Goal: Find specific page/section: Find specific page/section

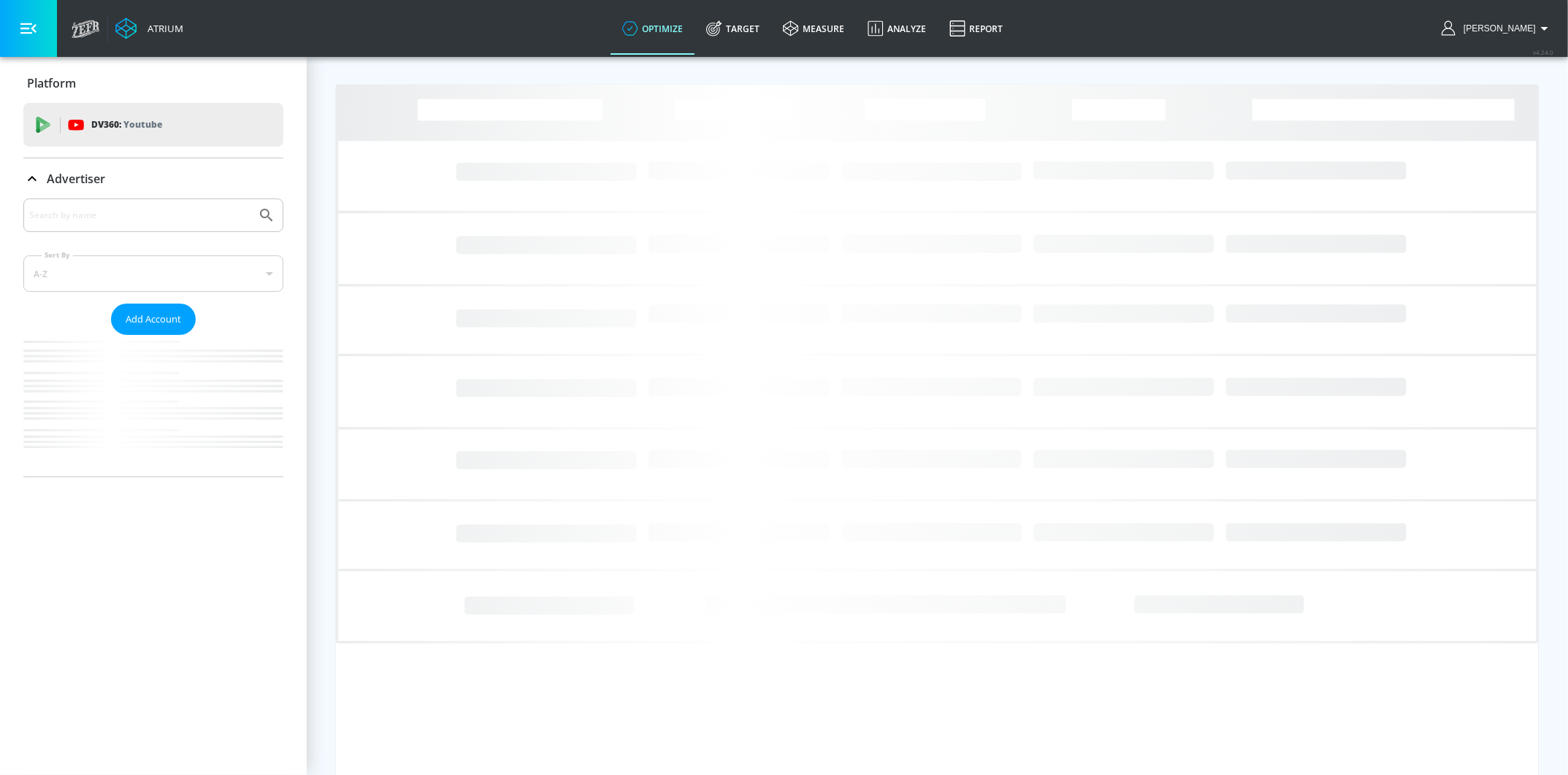
click at [185, 219] on input "Search by name" at bounding box center [140, 215] width 221 height 19
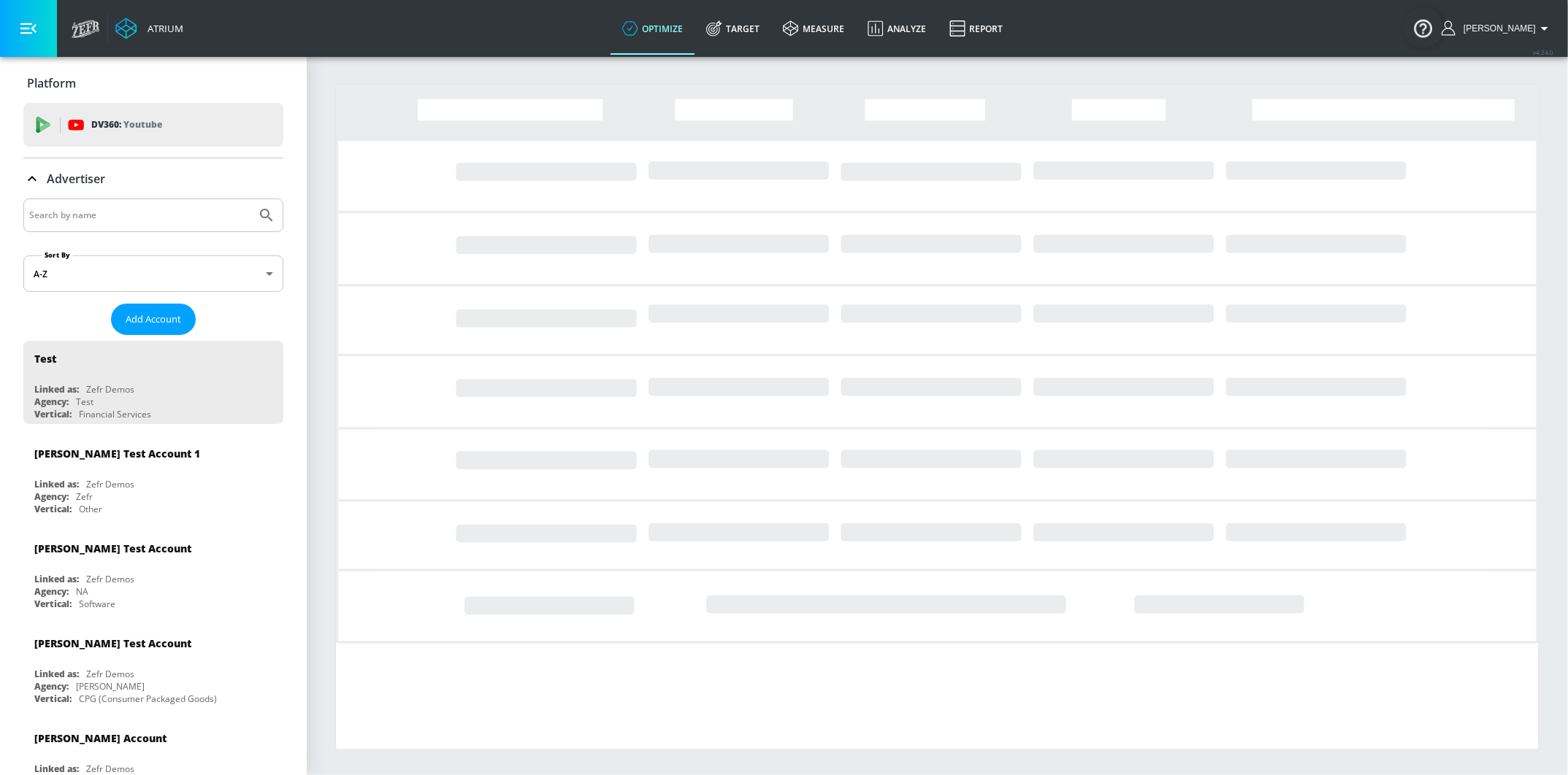
click at [185, 219] on input "Search by name" at bounding box center [140, 215] width 221 height 19
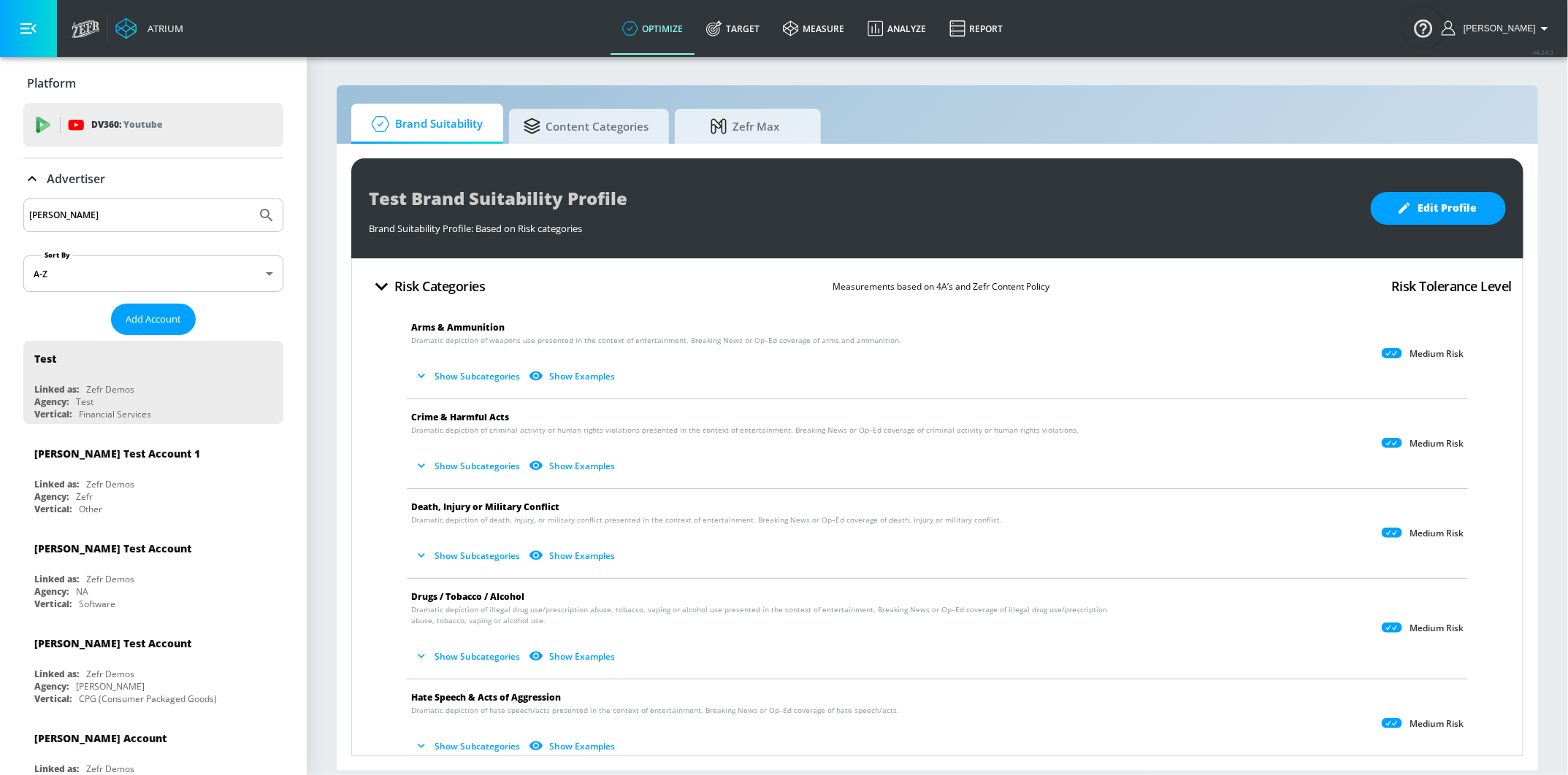
type input "[PERSON_NAME]"
click at [271, 208] on icon "Submit Search" at bounding box center [266, 215] width 17 height 17
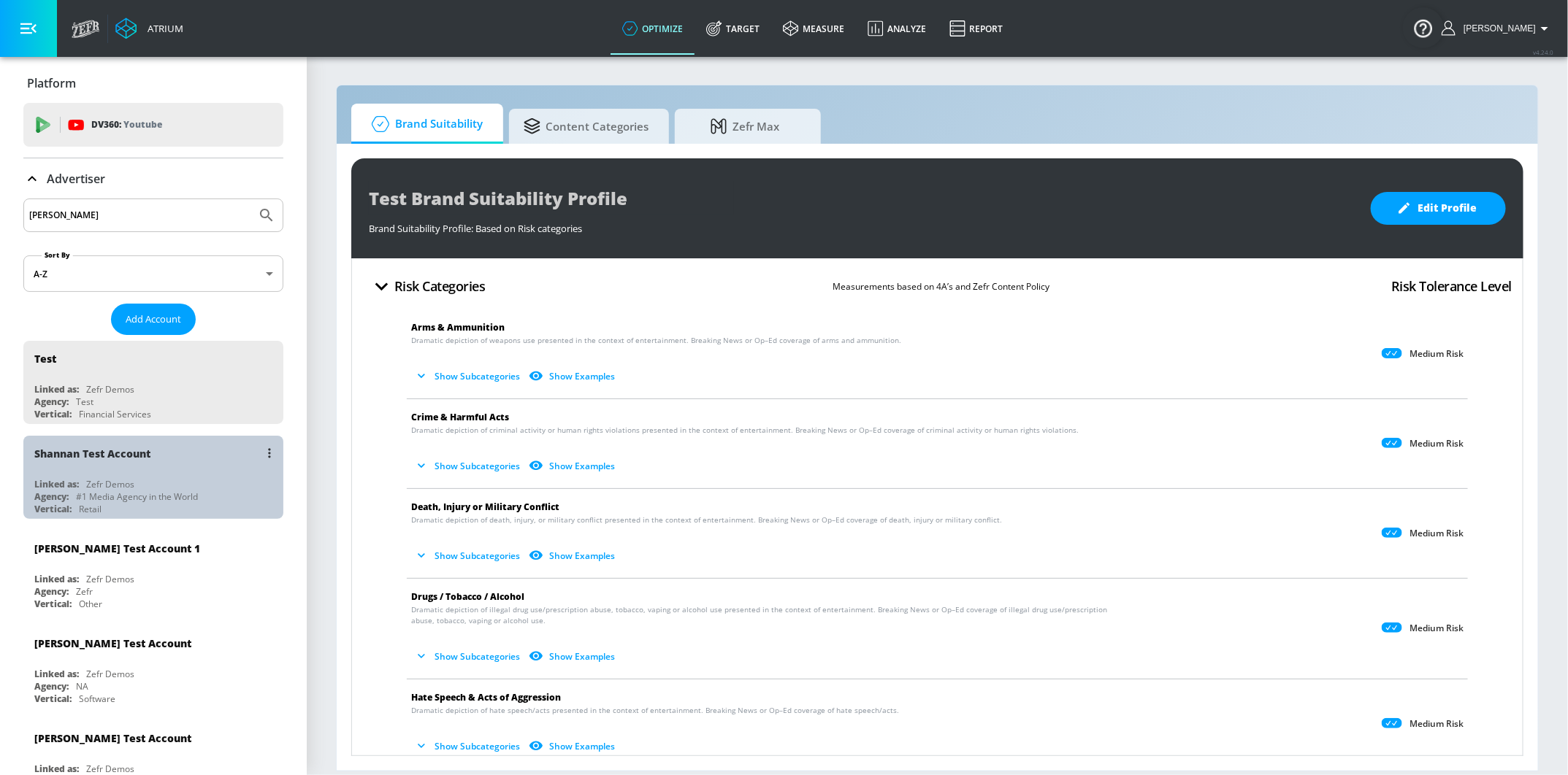
click at [134, 465] on div "Shannan Test Account" at bounding box center [157, 453] width 245 height 35
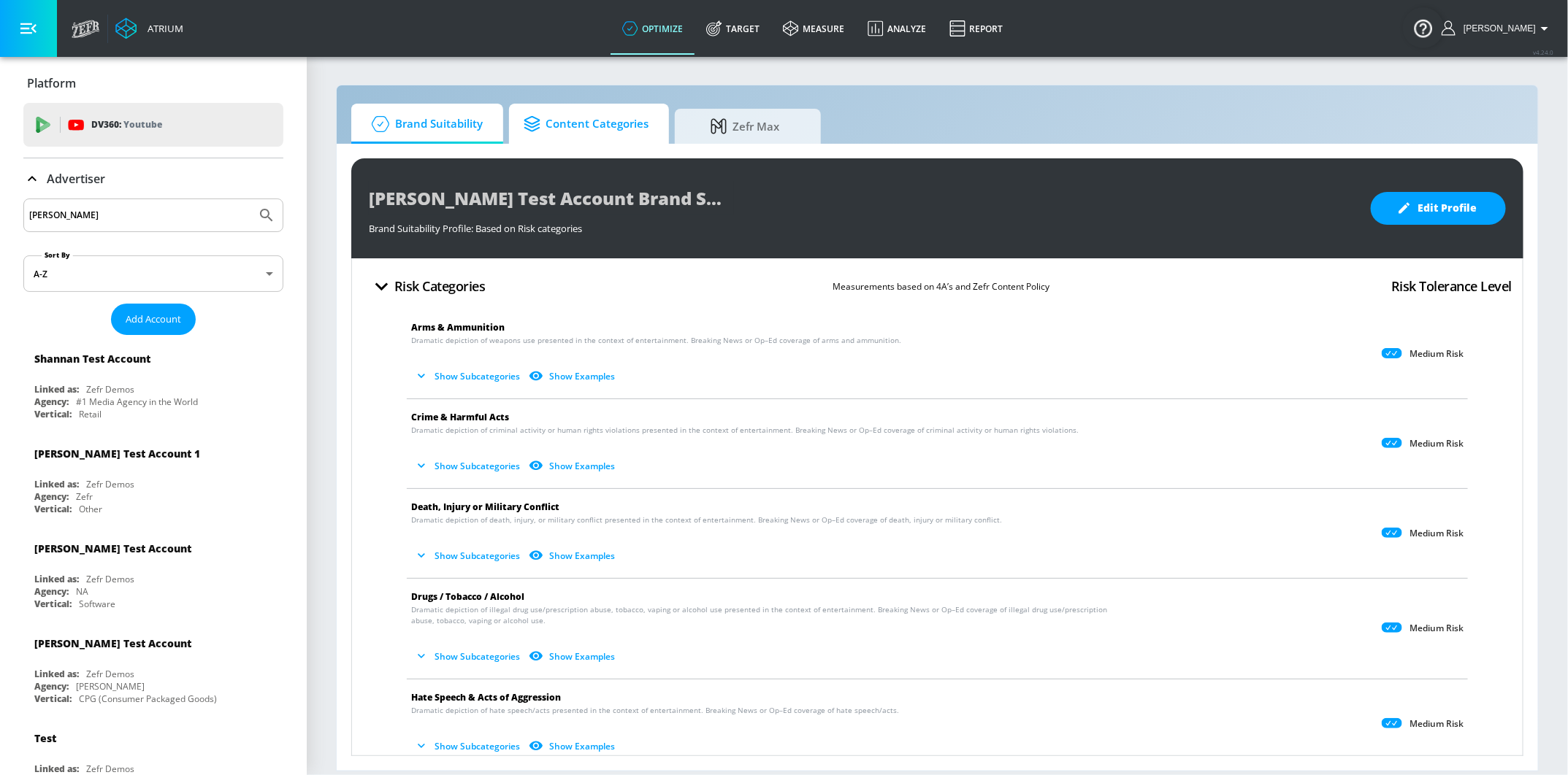
click at [602, 141] on span "Content Categories" at bounding box center [586, 124] width 125 height 35
